Goal: Task Accomplishment & Management: Manage account settings

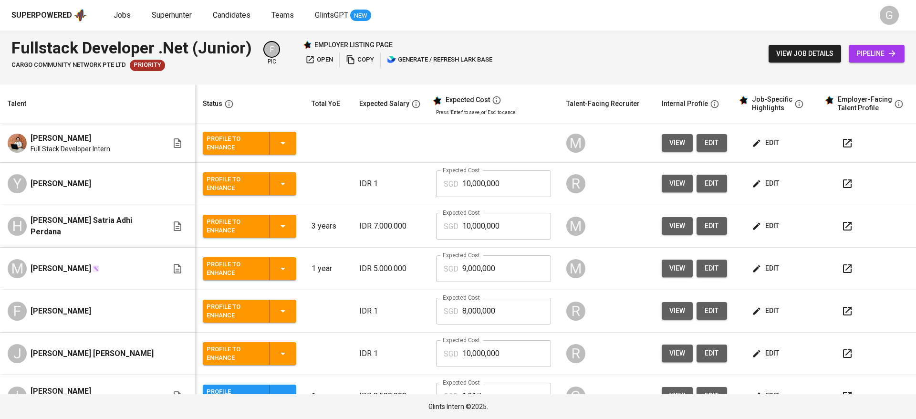
click at [177, 15] on span "Superhunter" at bounding box center [172, 14] width 40 height 9
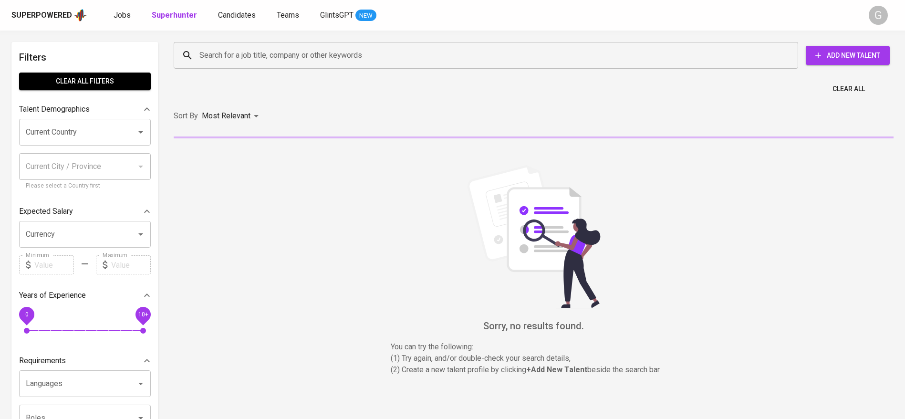
click at [265, 61] on input "Search for a job title, company or other keywords" at bounding box center [488, 55] width 582 height 18
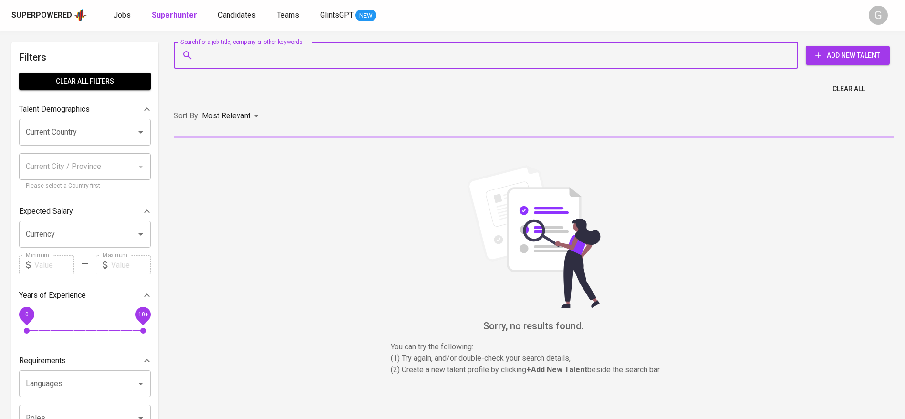
paste input "[EMAIL_ADDRESS][DOMAIN_NAME]"
type input "[EMAIL_ADDRESS][DOMAIN_NAME]"
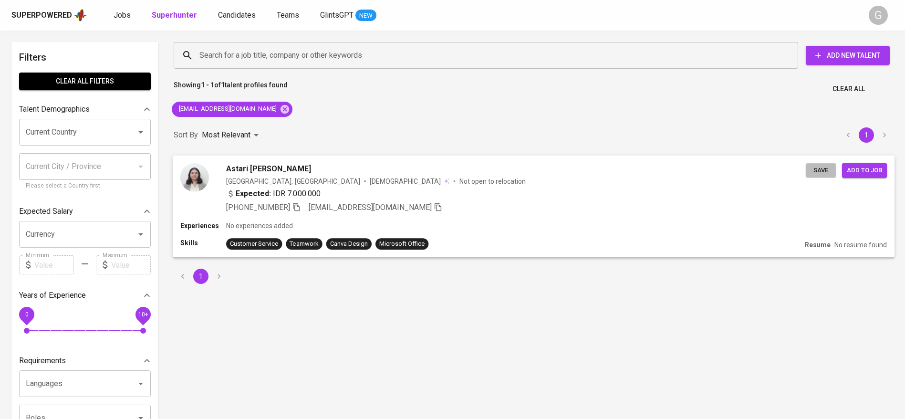
click at [818, 171] on span "Save" at bounding box center [821, 170] width 21 height 11
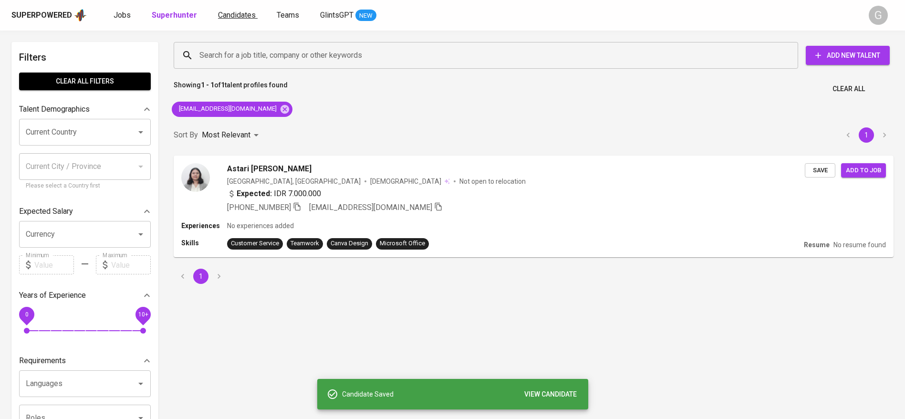
click at [238, 13] on span "Candidates" at bounding box center [237, 14] width 38 height 9
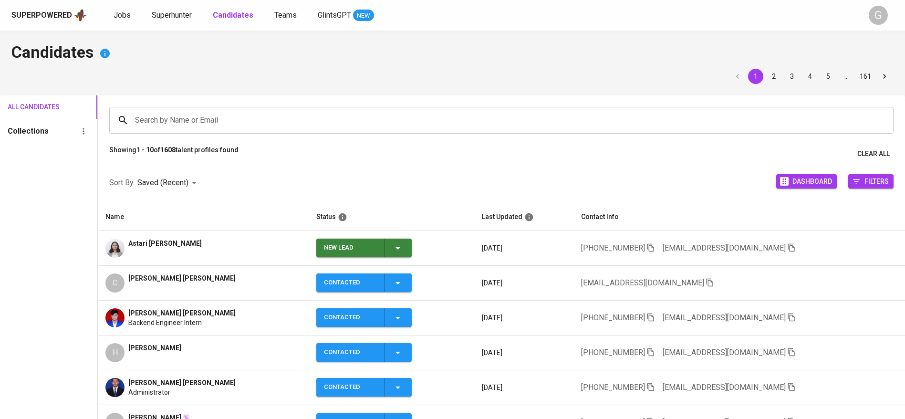
click at [17, 210] on div "All Candidates Collections" at bounding box center [48, 337] width 97 height 484
click at [400, 244] on icon "button" at bounding box center [397, 247] width 11 height 11
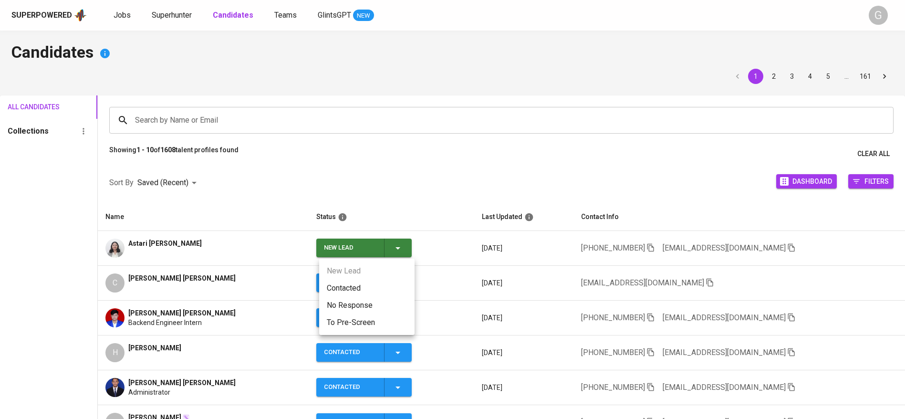
click at [367, 286] on li "Contacted" at bounding box center [366, 288] width 95 height 17
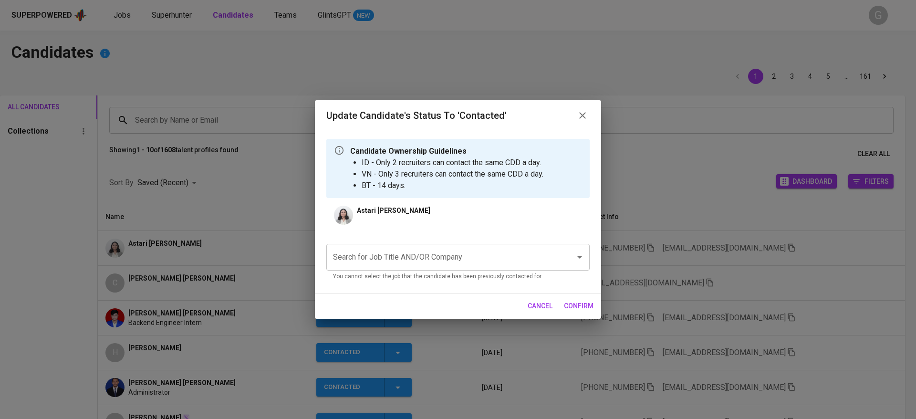
click at [436, 259] on input "Search for Job Title AND/OR Company" at bounding box center [445, 257] width 228 height 18
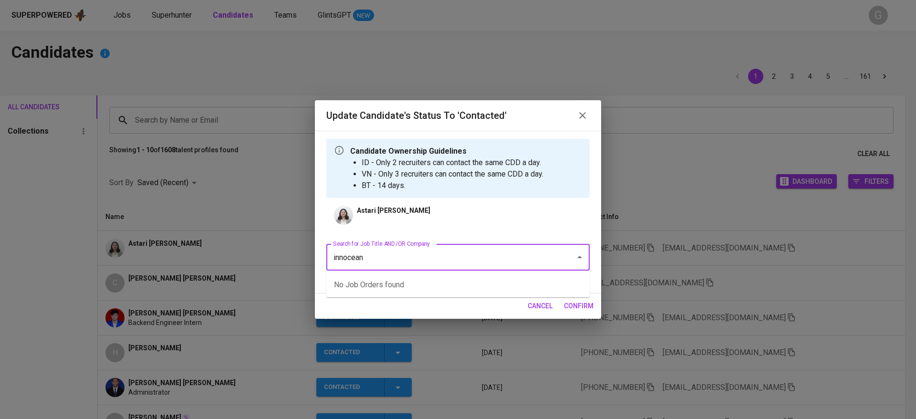
type input "innocean"
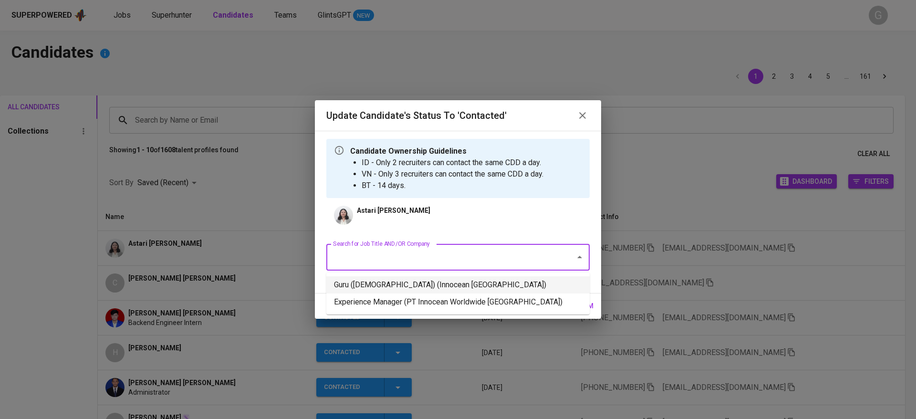
click at [447, 285] on li "Guru ([DEMOGRAPHIC_DATA]) (Innocean [GEOGRAPHIC_DATA])" at bounding box center [457, 284] width 263 height 17
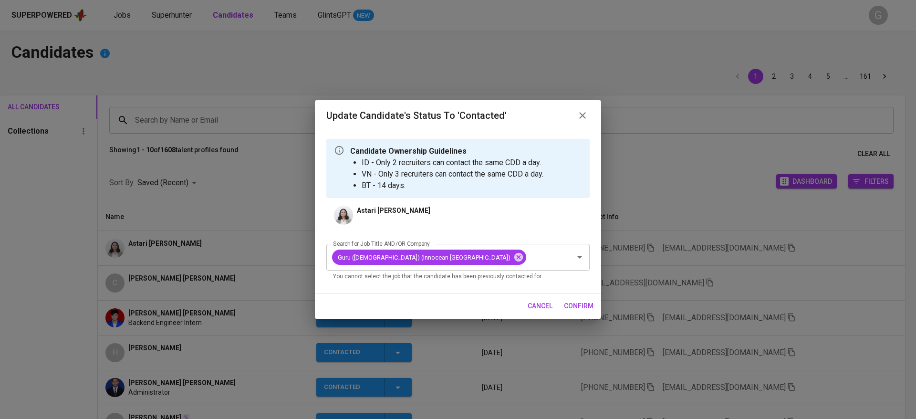
click at [571, 300] on span "confirm" at bounding box center [579, 306] width 30 height 12
